Goal: Task Accomplishment & Management: Use online tool/utility

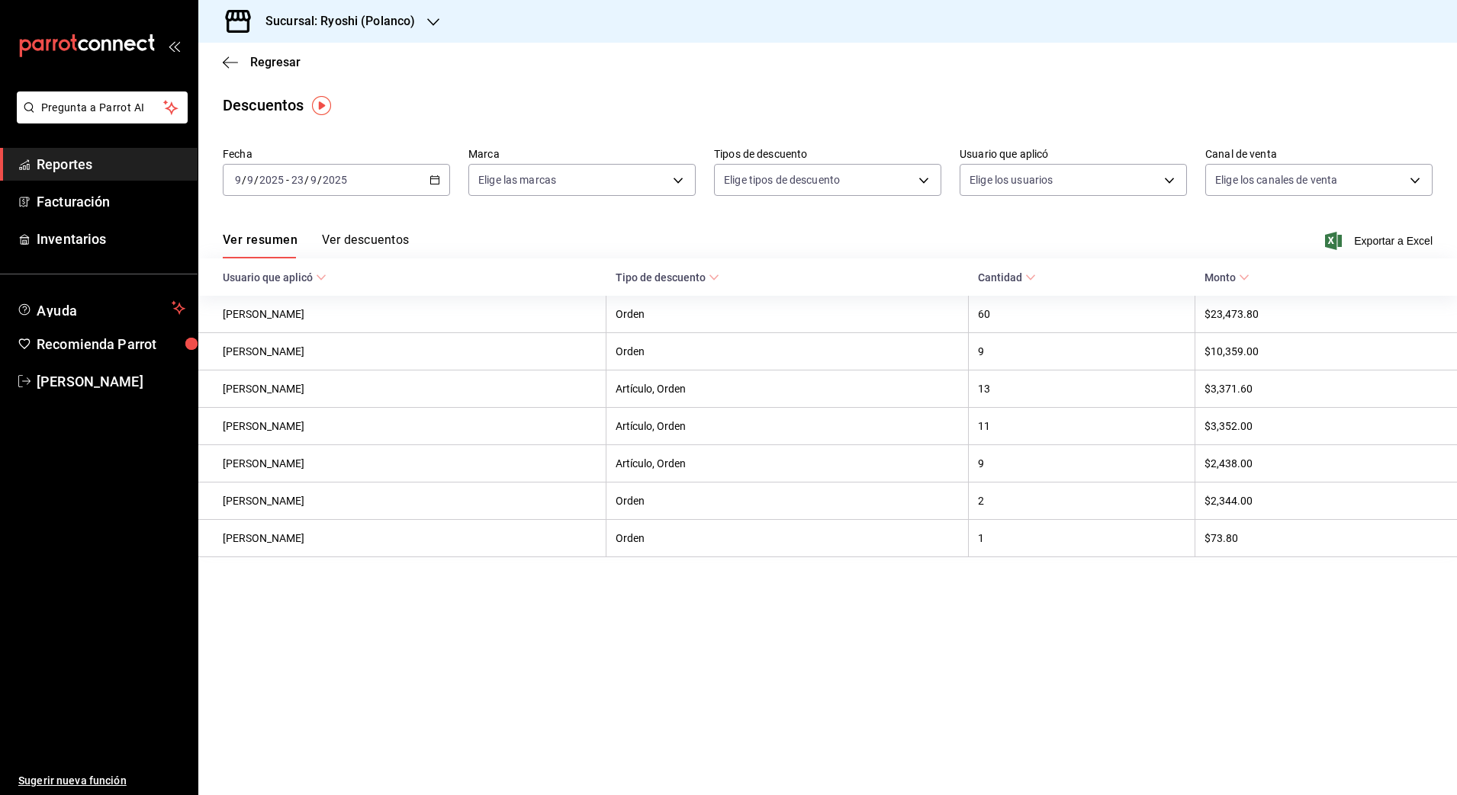
click at [89, 156] on span "Reportes" at bounding box center [111, 164] width 149 height 21
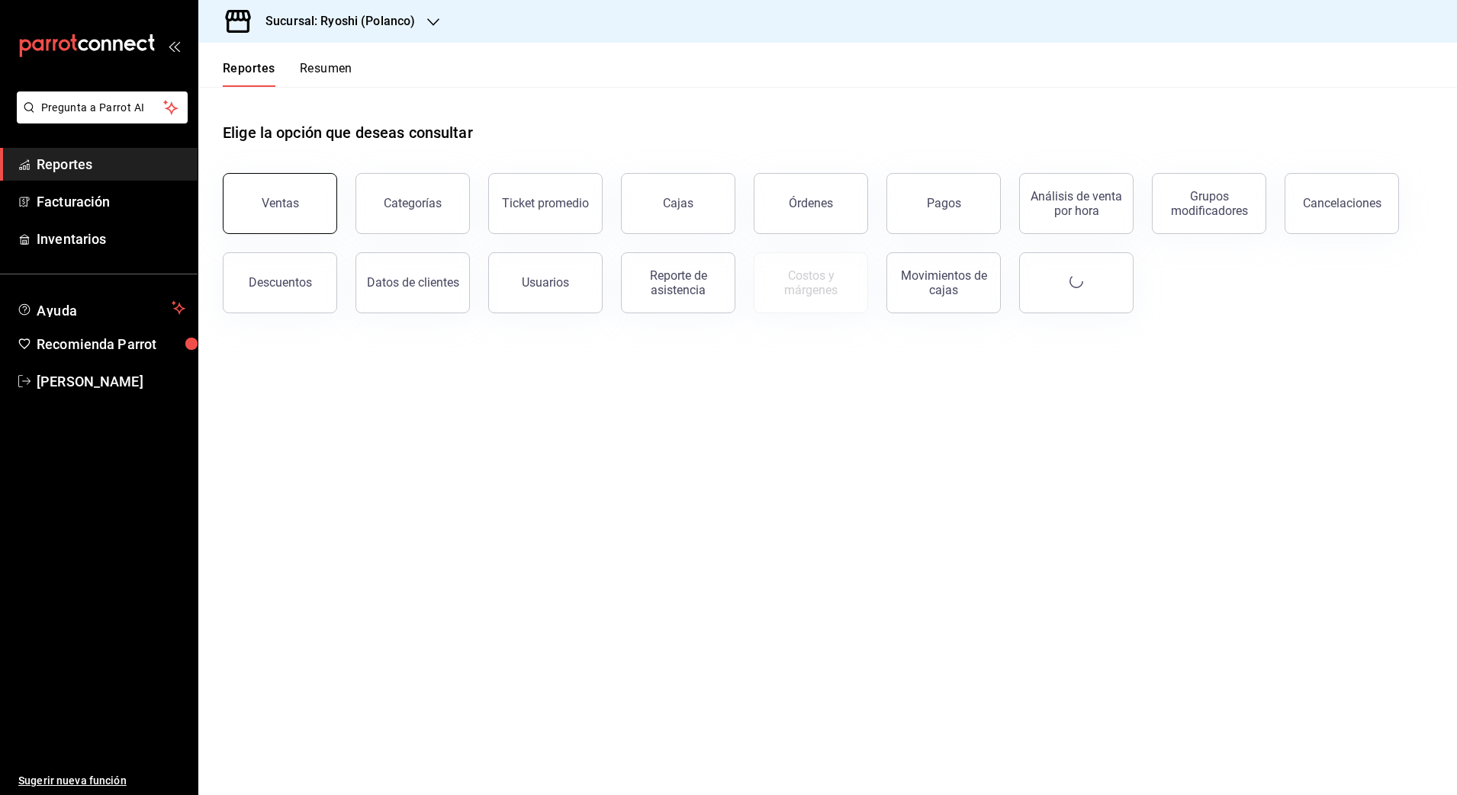
click at [304, 198] on button "Ventas" at bounding box center [280, 203] width 114 height 61
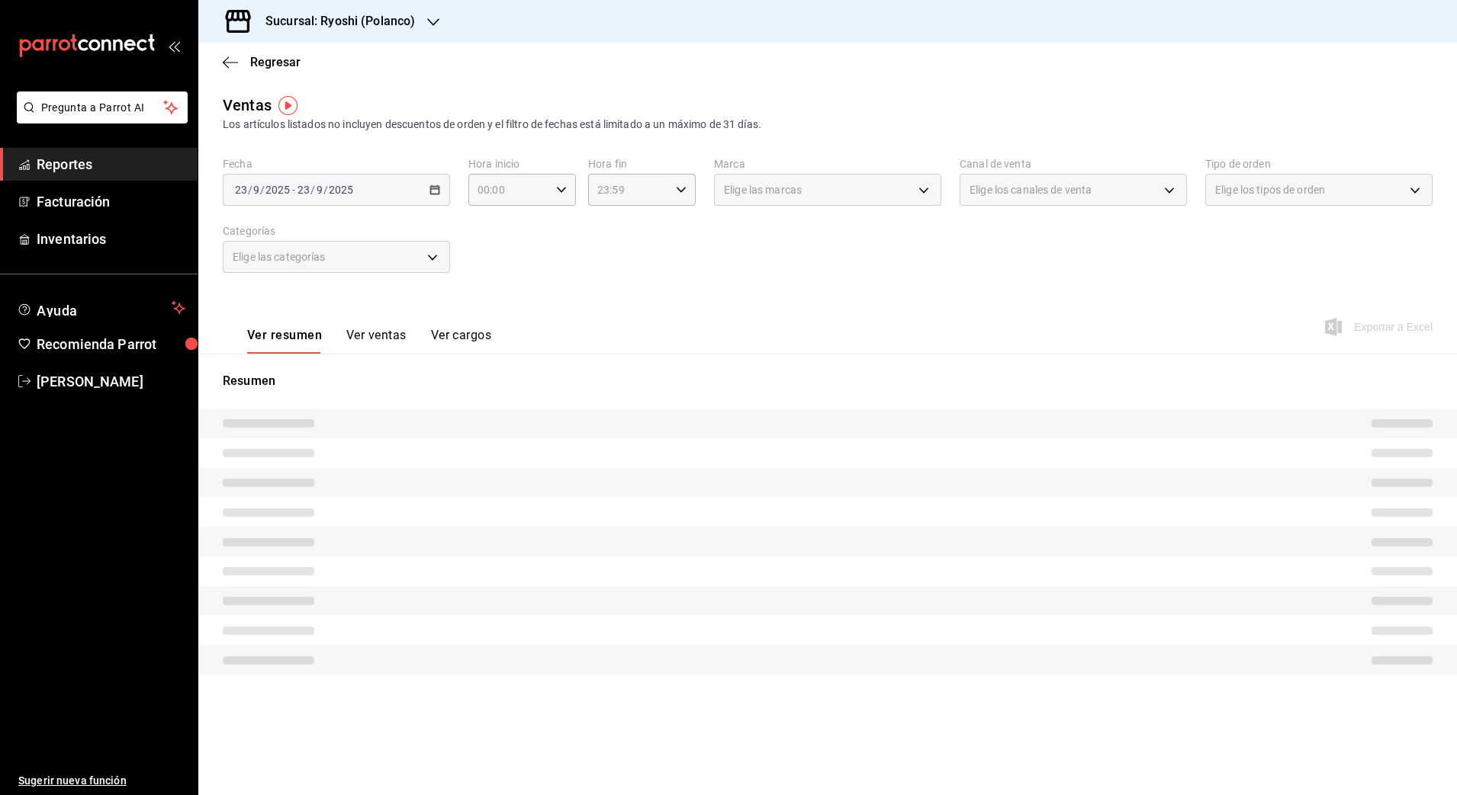
click at [432, 181] on div "[DATE] [DATE] - [DATE] [DATE]" at bounding box center [336, 190] width 227 height 32
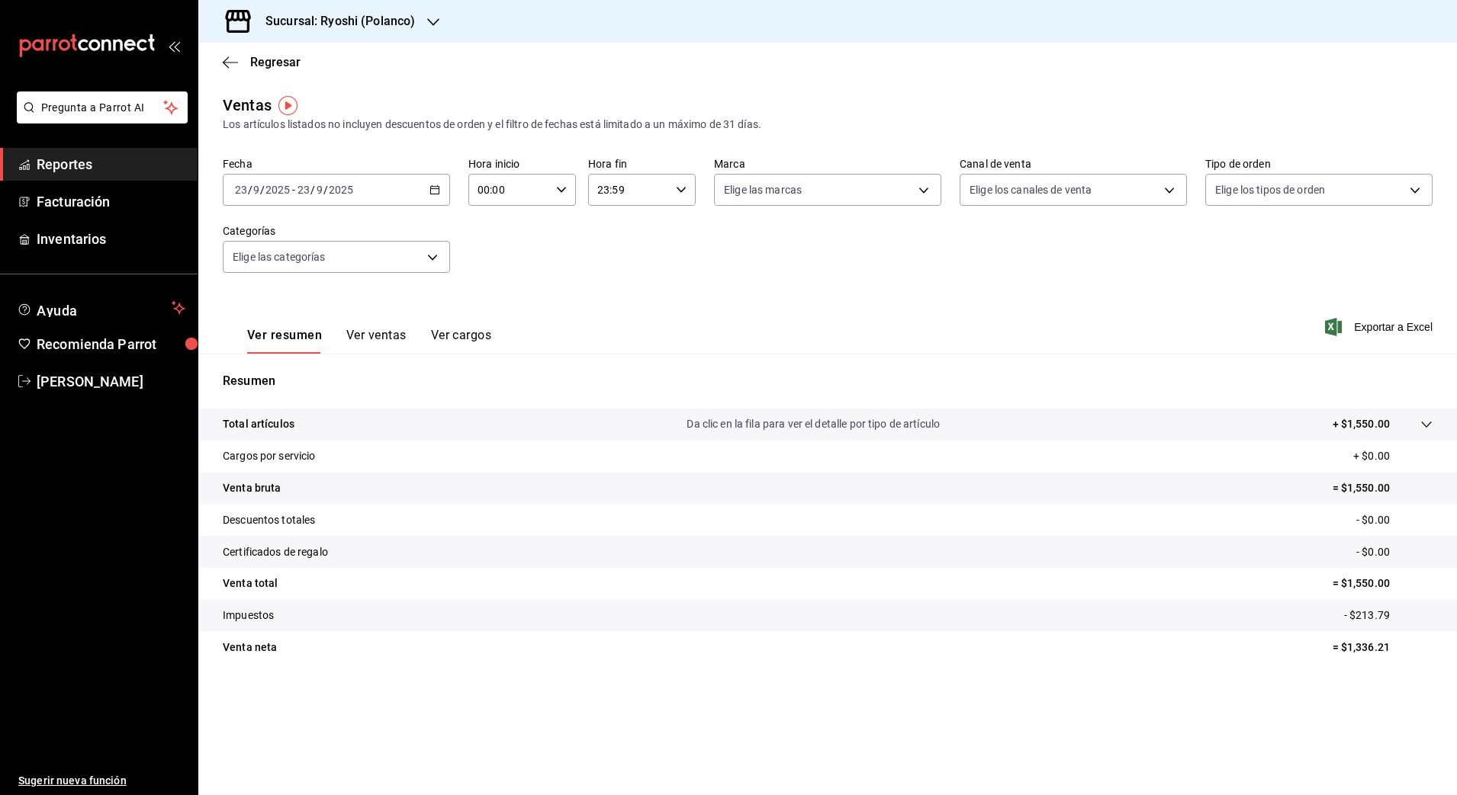
click at [431, 194] on \(Stroke\) "button" at bounding box center [434, 190] width 9 height 8
click at [291, 366] on span "Rango de fechas" at bounding box center [295, 373] width 118 height 16
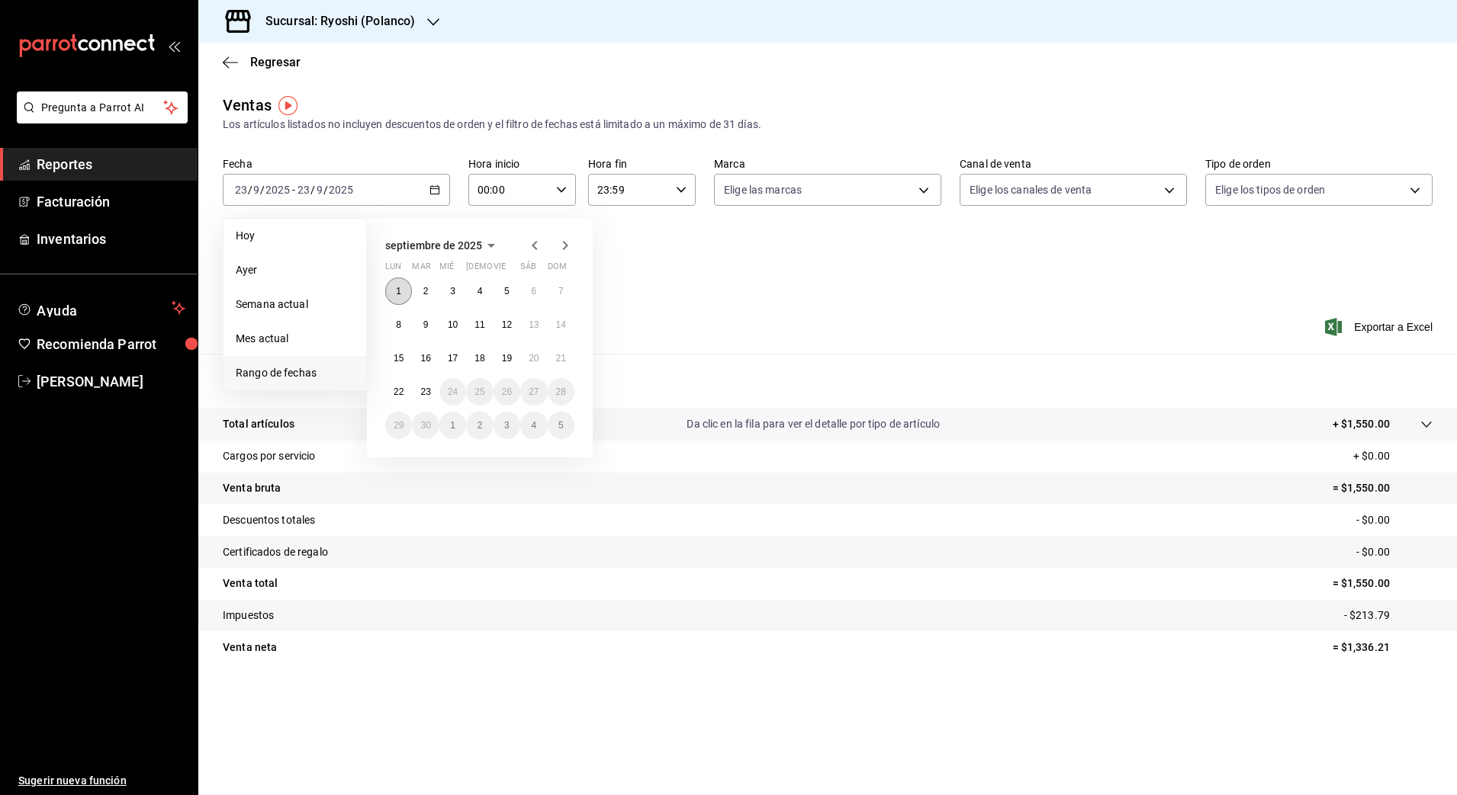
click at [401, 296] on abbr "1" at bounding box center [398, 291] width 5 height 11
click at [567, 181] on div "00:00 Hora inicio" at bounding box center [522, 190] width 108 height 32
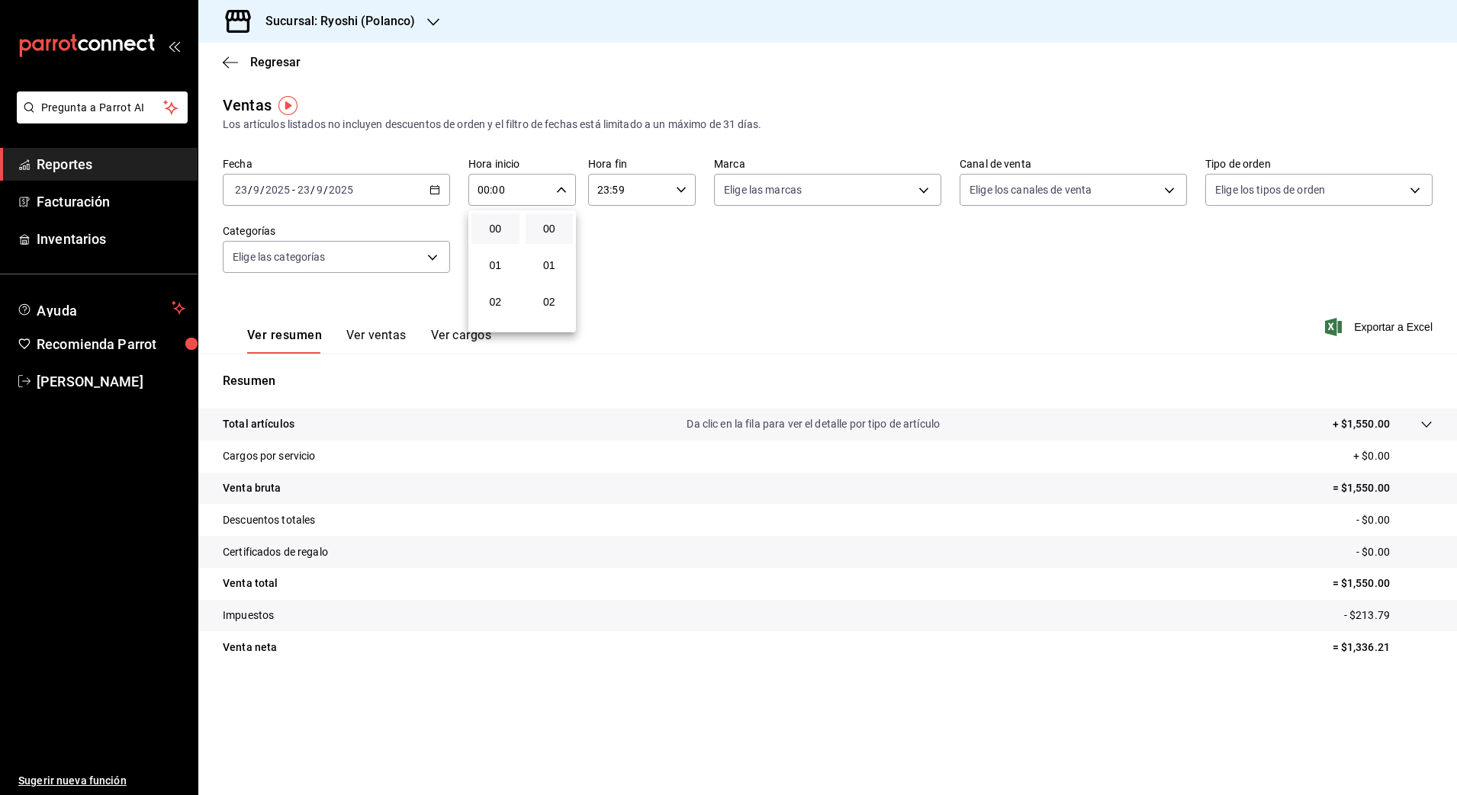
click at [442, 191] on div at bounding box center [728, 397] width 1457 height 795
click at [433, 193] on icon "button" at bounding box center [434, 190] width 11 height 11
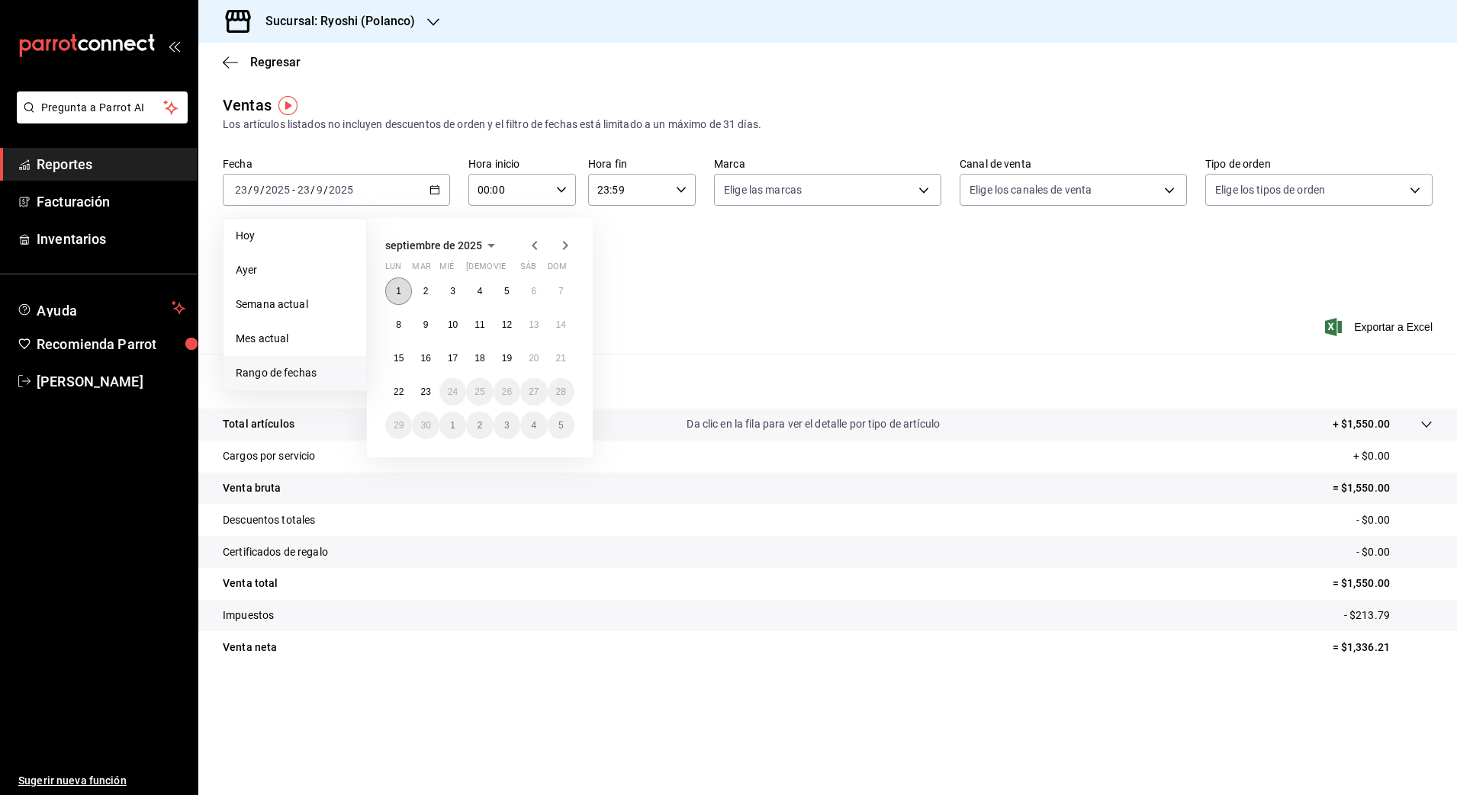
click at [393, 290] on button "1" at bounding box center [398, 291] width 27 height 27
click at [428, 391] on abbr "23" at bounding box center [425, 392] width 10 height 11
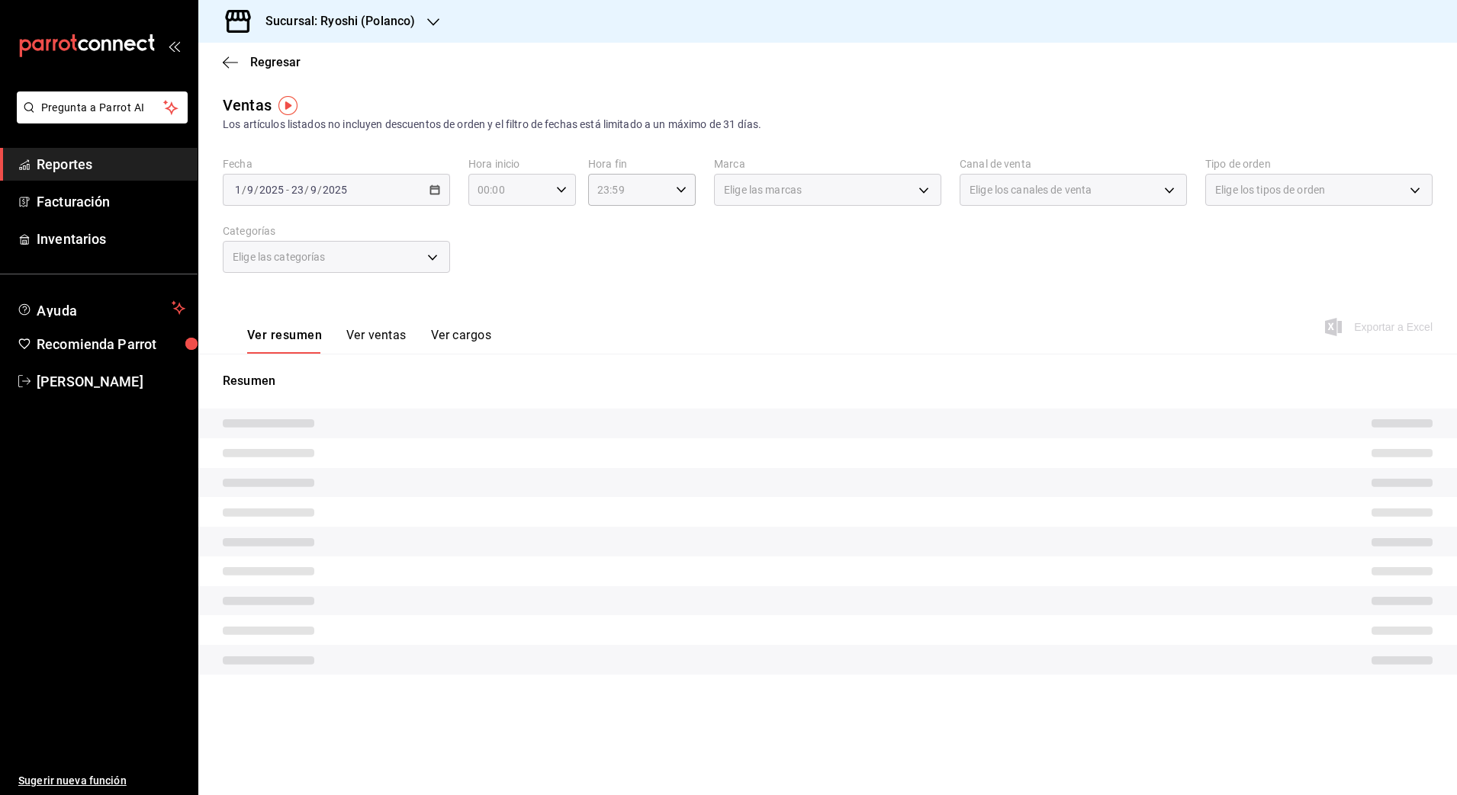
click at [554, 195] on div "00:00 Hora inicio" at bounding box center [522, 190] width 108 height 32
click at [490, 326] on button "05" at bounding box center [495, 316] width 48 height 31
type input "05:00"
drag, startPoint x: 668, startPoint y: 281, endPoint x: 660, endPoint y: 274, distance: 11.3
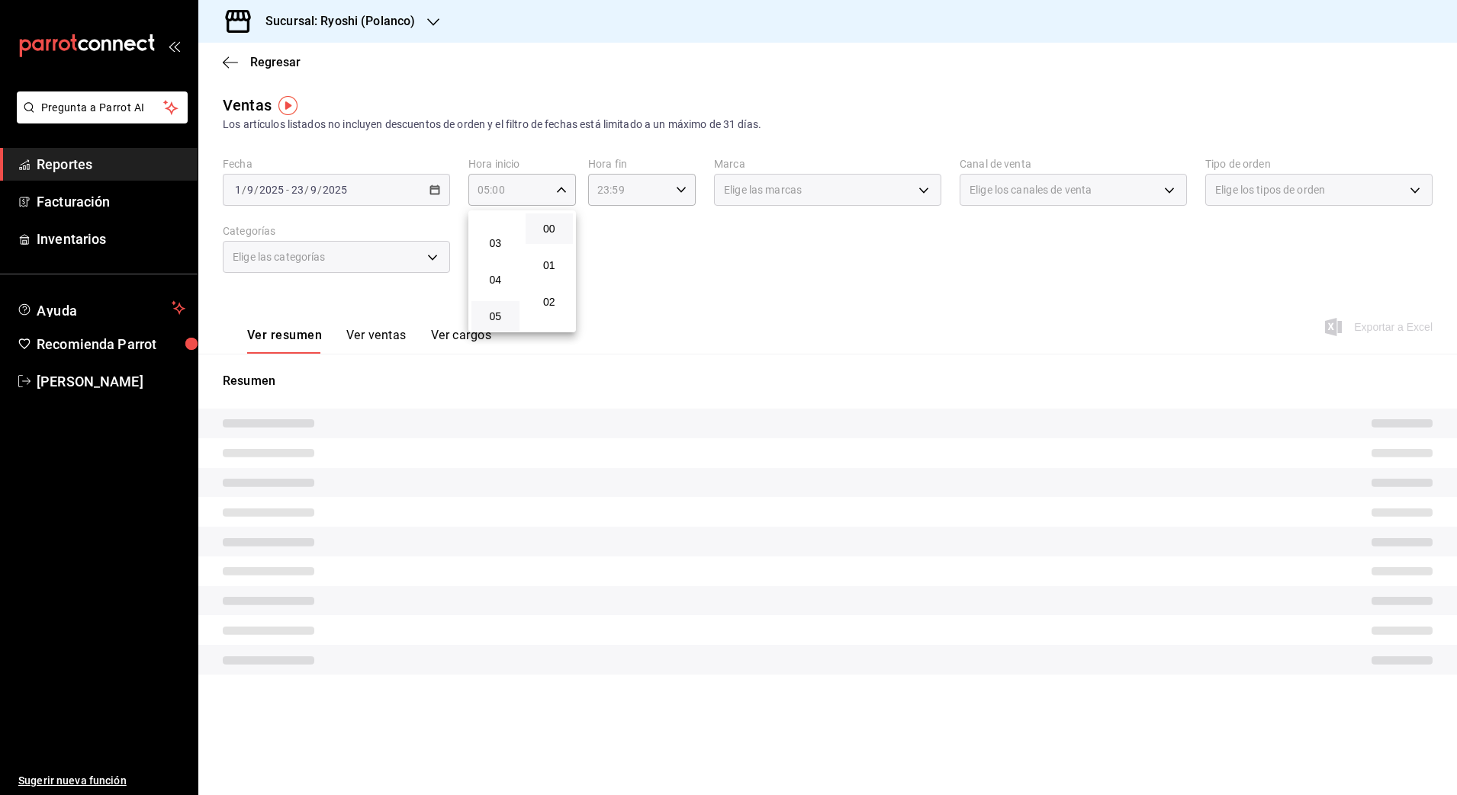
click at [667, 279] on div at bounding box center [728, 397] width 1457 height 795
click at [686, 190] on icon "button" at bounding box center [681, 190] width 11 height 11
click at [613, 277] on span "04" at bounding box center [615, 280] width 30 height 12
type input "04:59"
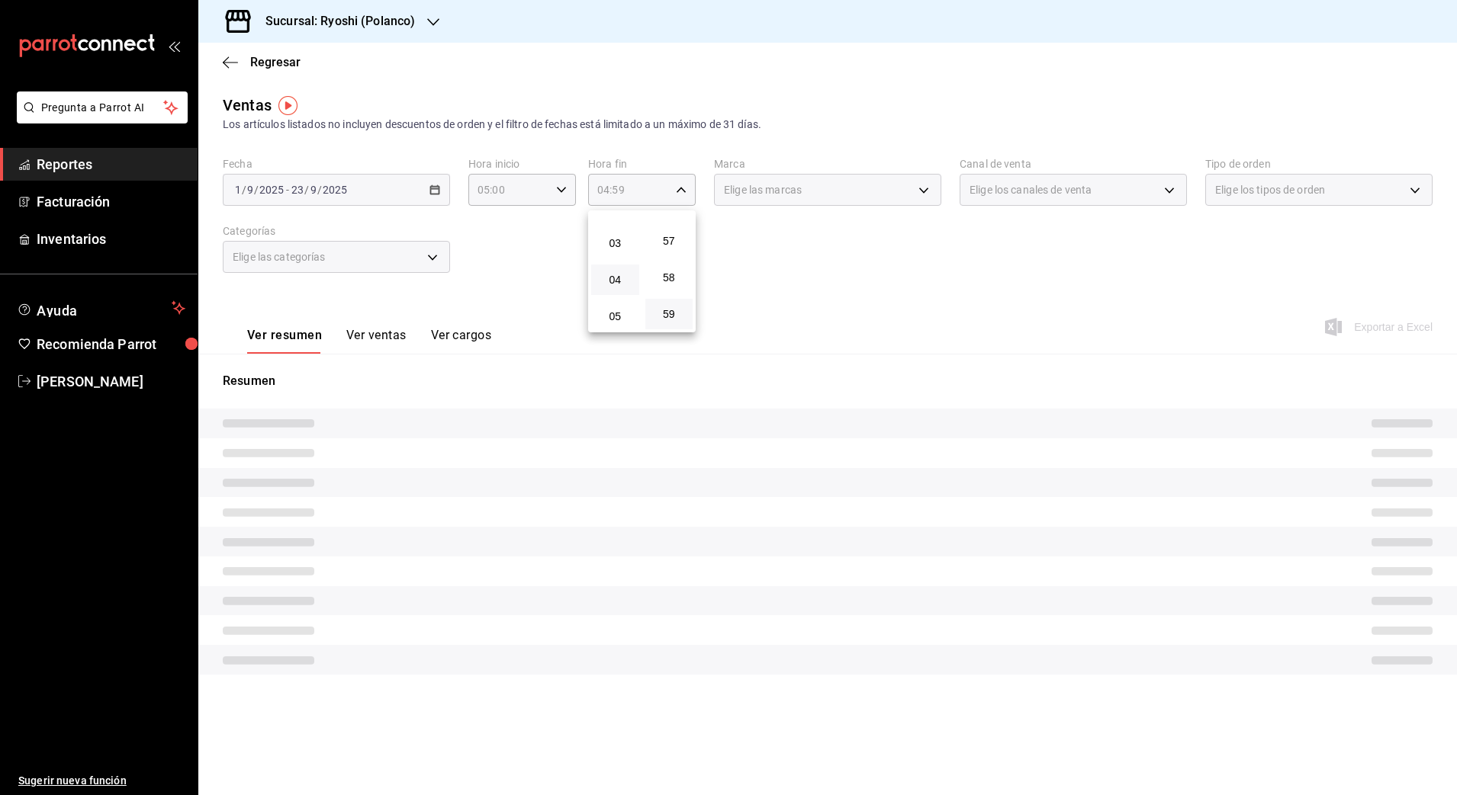
click at [800, 268] on div at bounding box center [728, 397] width 1457 height 795
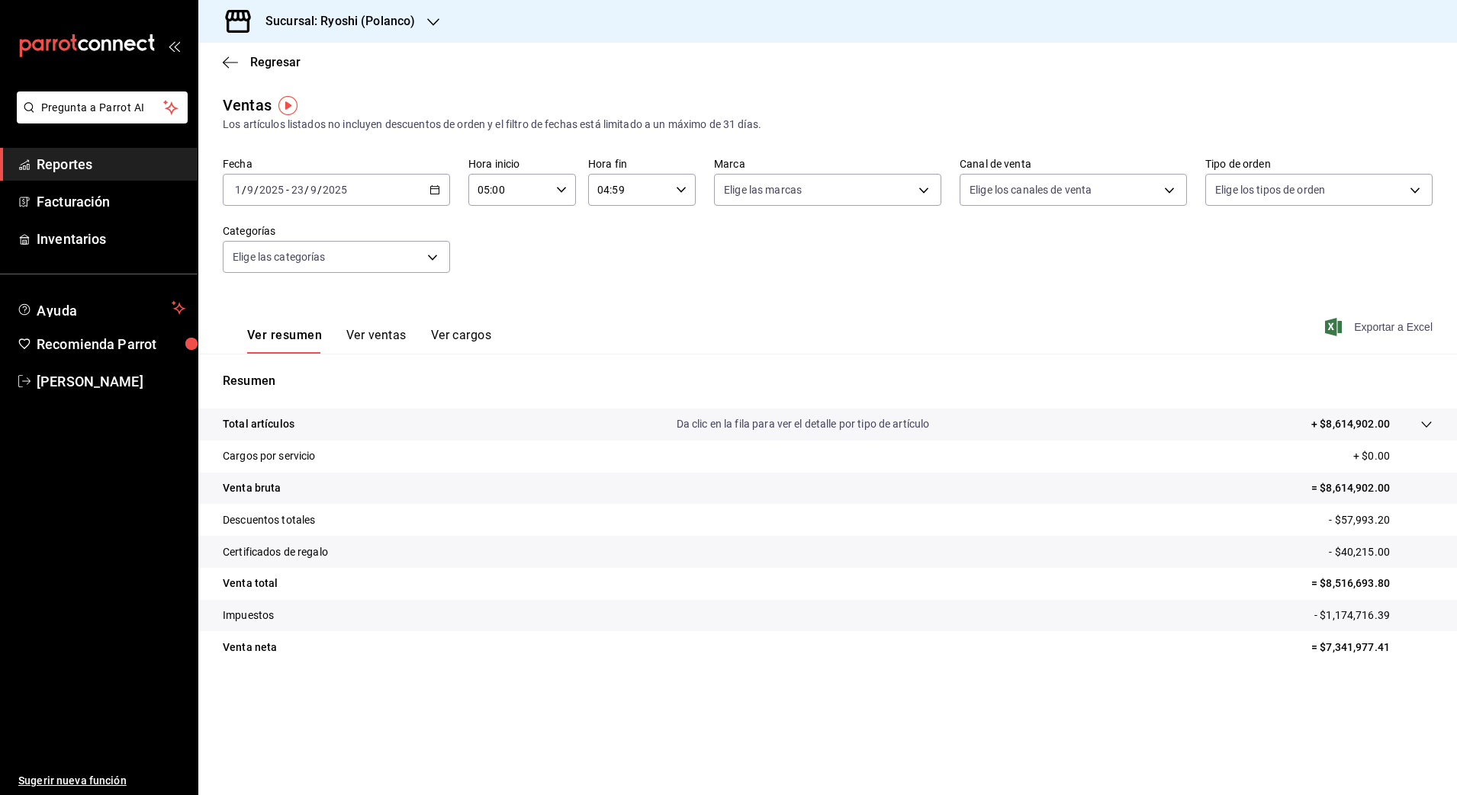
click at [1388, 335] on span "Exportar a Excel" at bounding box center [1380, 327] width 104 height 18
click at [328, 21] on h3 "Sucursal: Ryoshi (Polanco)" at bounding box center [334, 21] width 162 height 18
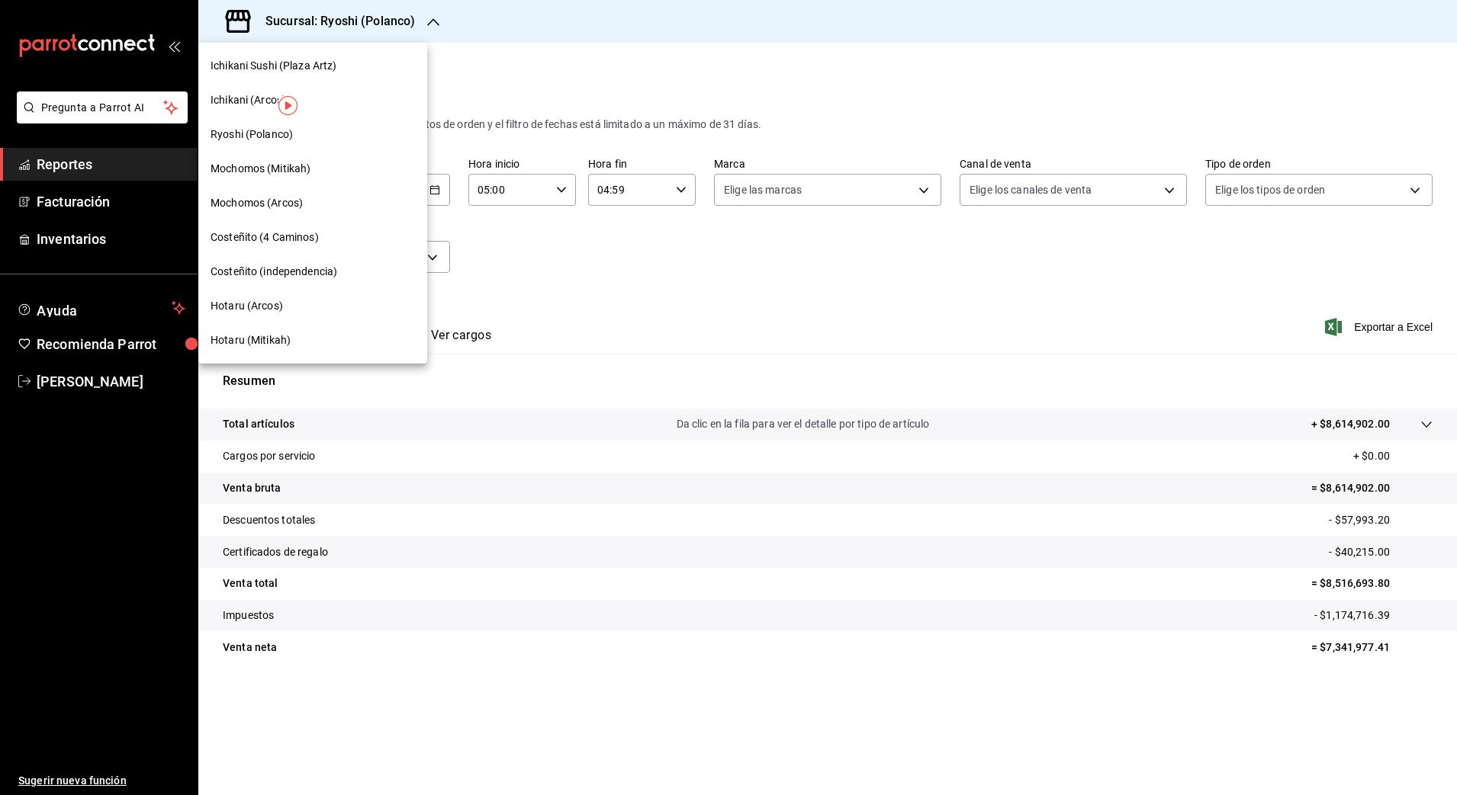
click at [273, 332] on span "Hotaru (Mitikah)" at bounding box center [250, 340] width 80 height 16
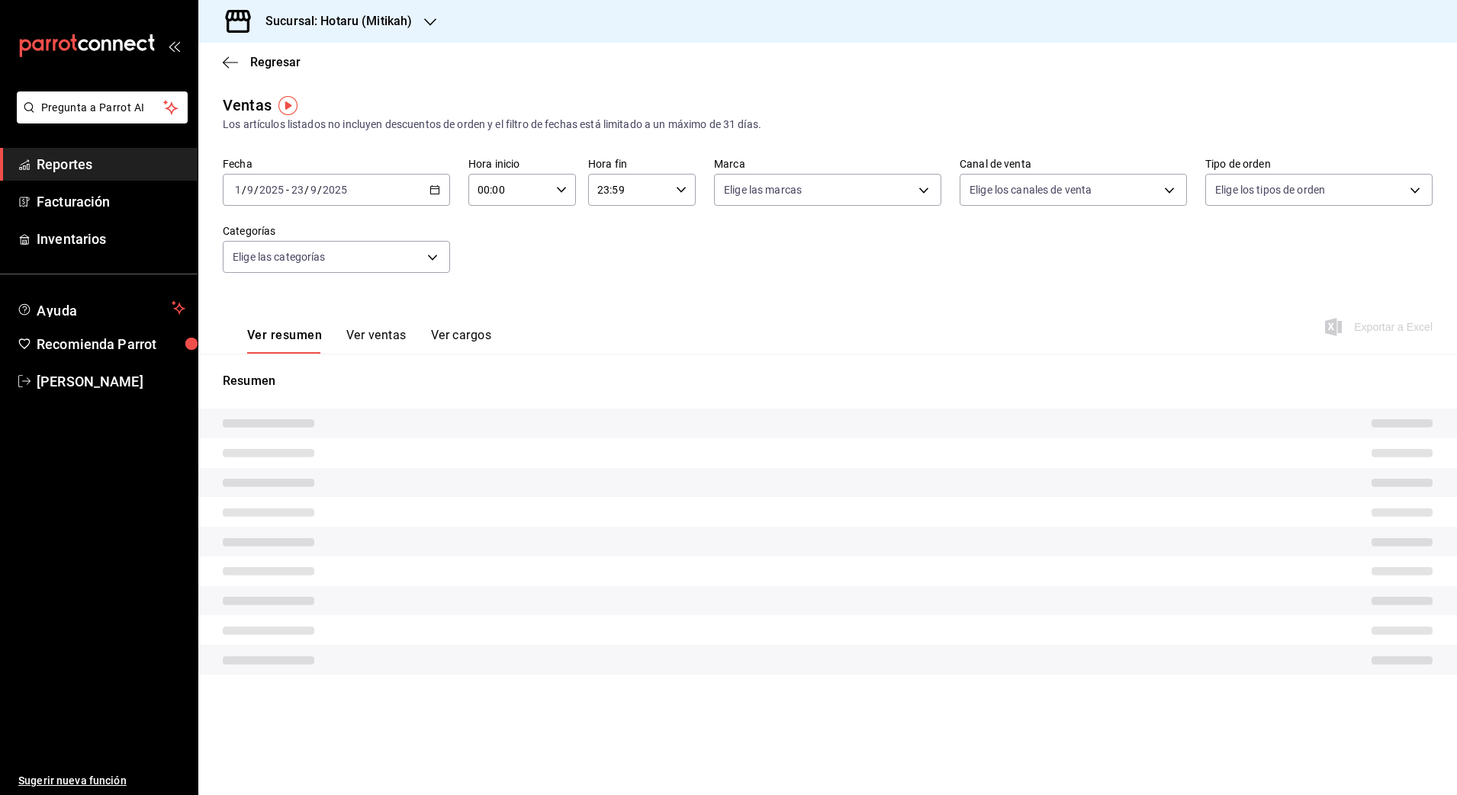
type input "05:00"
type input "04:59"
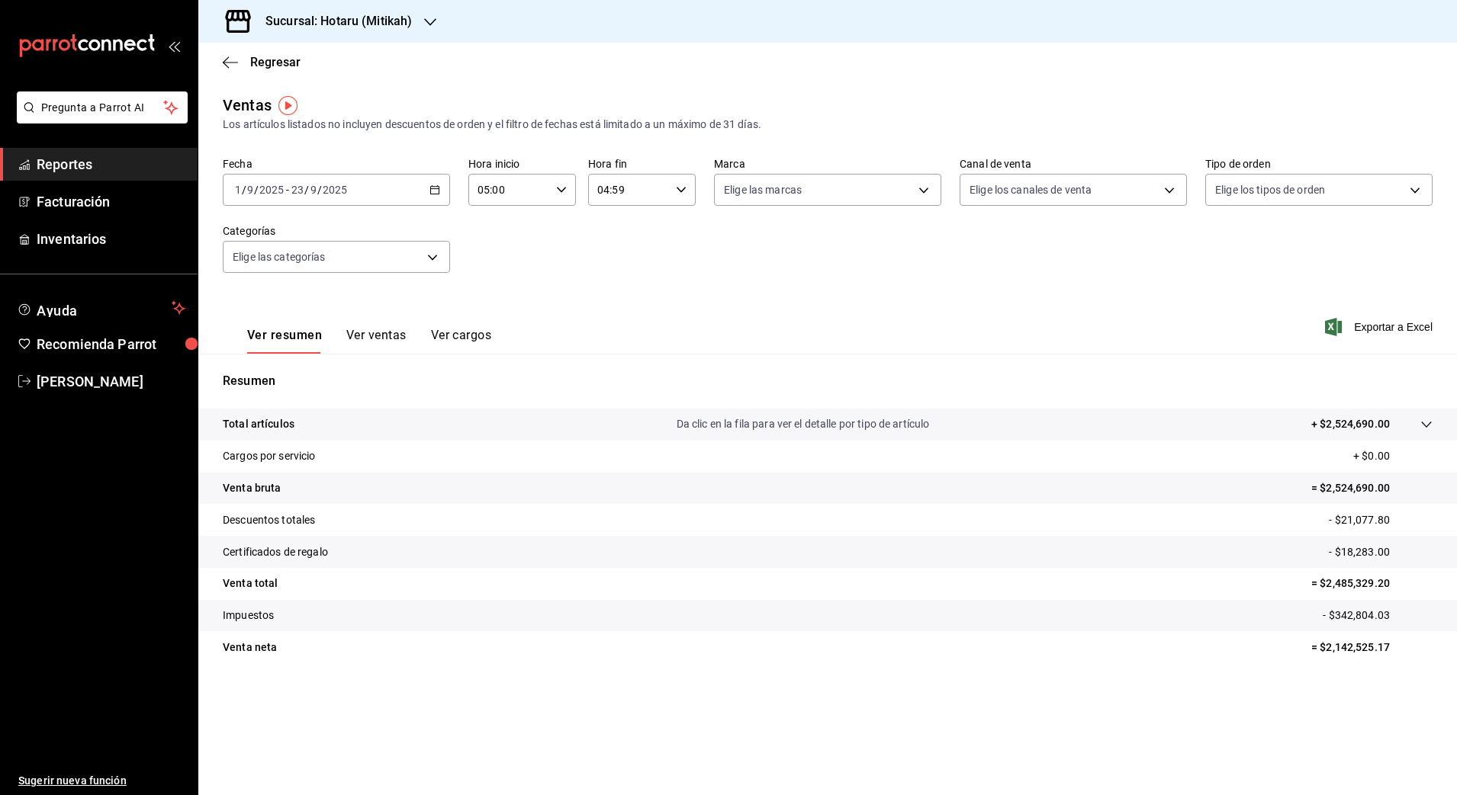
click at [1419, 268] on div "Fecha [DATE] [DATE] - [DATE] [DATE] Hora inicio 05:00 Hora inicio Hora fin 04:5…" at bounding box center [827, 224] width 1209 height 134
click at [1397, 322] on span "Exportar a Excel" at bounding box center [1380, 327] width 104 height 18
